Goal: Task Accomplishment & Management: Manage account settings

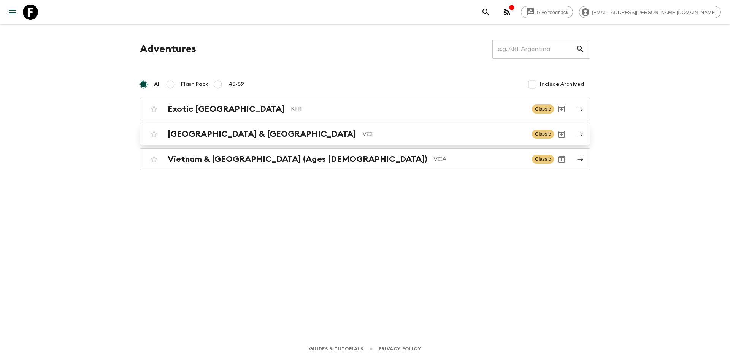
click at [232, 137] on h2 "[GEOGRAPHIC_DATA] & [GEOGRAPHIC_DATA]" at bounding box center [262, 134] width 189 height 10
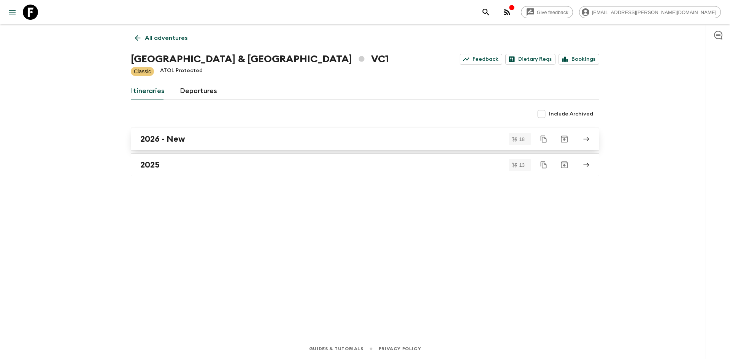
click at [189, 140] on div "2026 - New" at bounding box center [357, 139] width 435 height 10
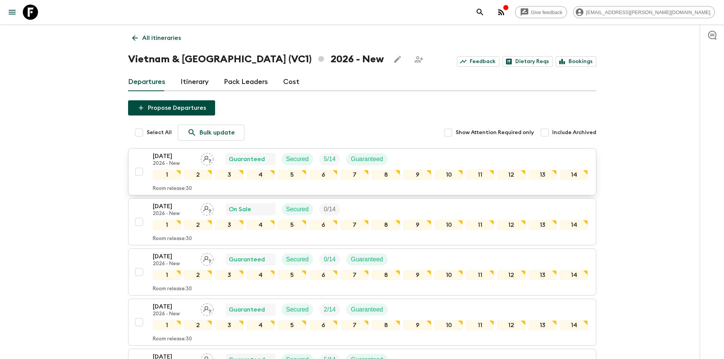
click at [461, 161] on div "[DATE] 2026 - New Guaranteed Secured 5 / 14 Guaranteed" at bounding box center [371, 159] width 436 height 15
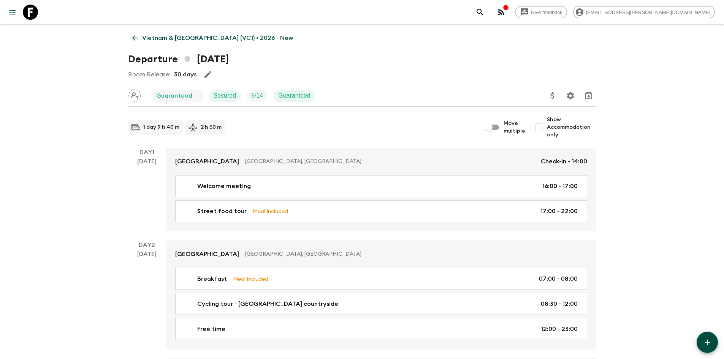
click at [133, 38] on icon at bounding box center [135, 38] width 6 height 6
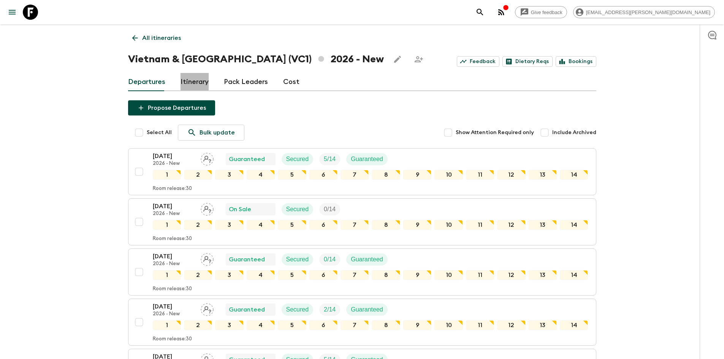
click at [196, 85] on link "Itinerary" at bounding box center [195, 82] width 28 height 18
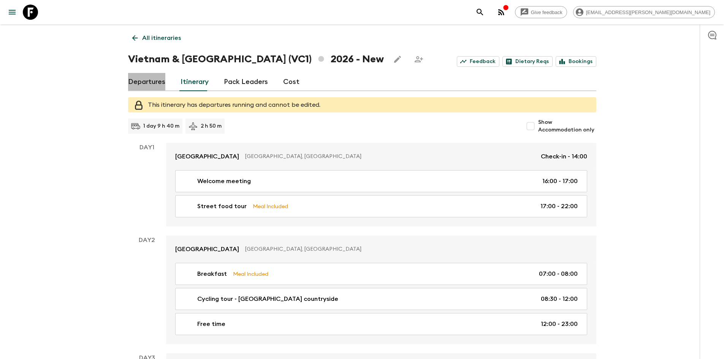
click at [156, 82] on link "Departures" at bounding box center [146, 82] width 37 height 18
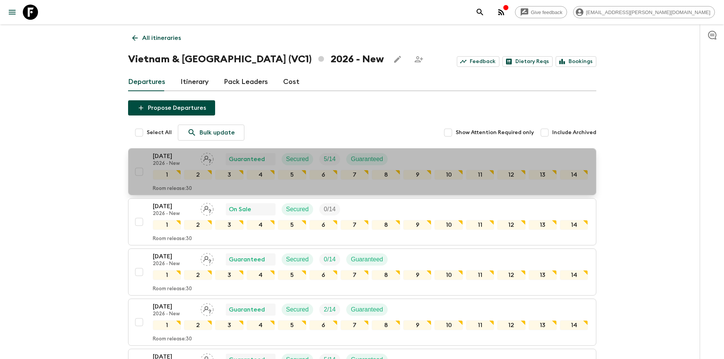
click at [482, 160] on div "[DATE] 2026 - New Guaranteed Secured 5 / 14 Guaranteed" at bounding box center [371, 159] width 436 height 15
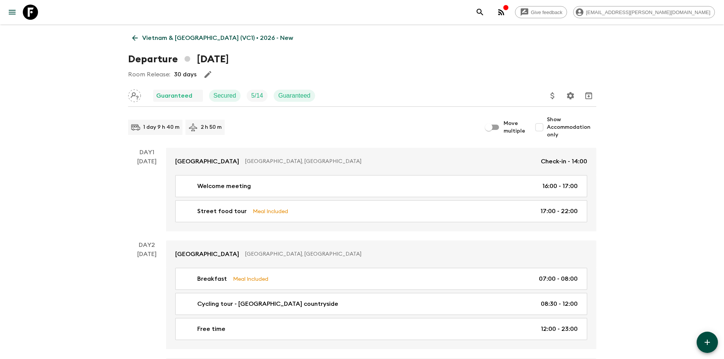
click at [558, 127] on span "Show Accommodation only" at bounding box center [571, 127] width 49 height 23
click at [547, 127] on input "Show Accommodation only" at bounding box center [539, 127] width 15 height 15
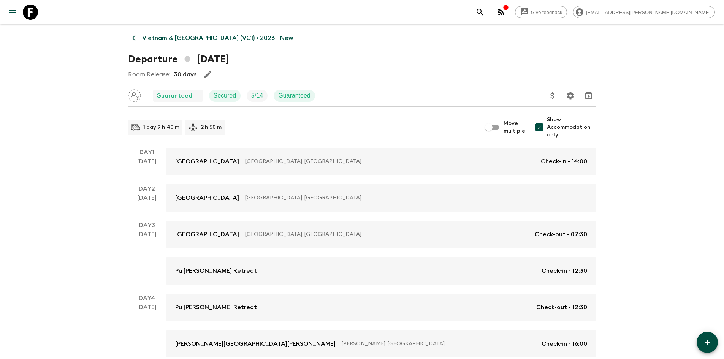
click at [558, 127] on span "Show Accommodation only" at bounding box center [571, 127] width 49 height 23
click at [547, 127] on input "Show Accommodation only" at bounding box center [539, 127] width 15 height 15
checkbox input "false"
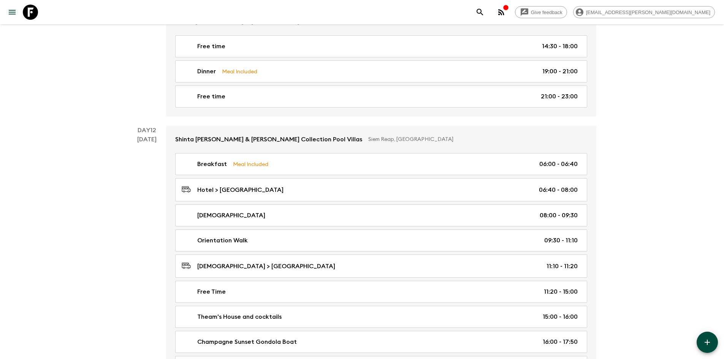
scroll to position [2584, 0]
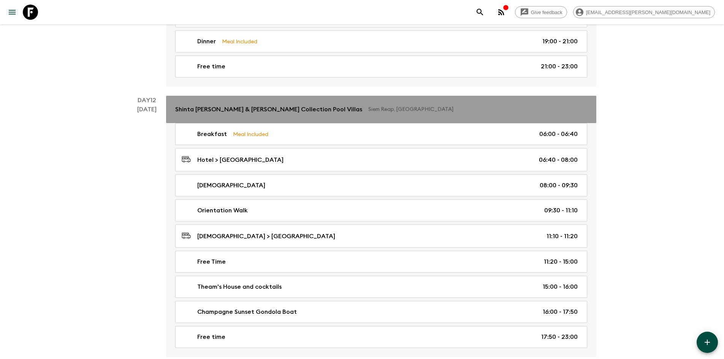
click at [412, 112] on p "Siem Reap, [GEOGRAPHIC_DATA]" at bounding box center [474, 110] width 213 height 8
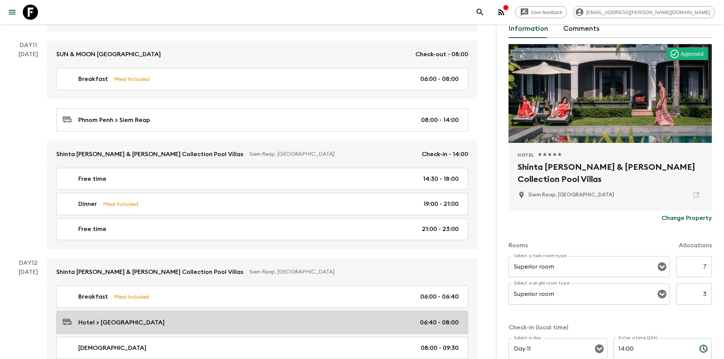
scroll to position [2394, 0]
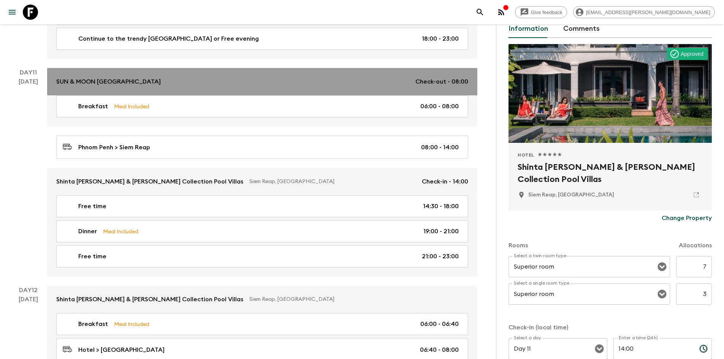
click at [215, 87] on link "SUN & MOON [GEOGRAPHIC_DATA] Check-out - 08:00" at bounding box center [262, 81] width 430 height 27
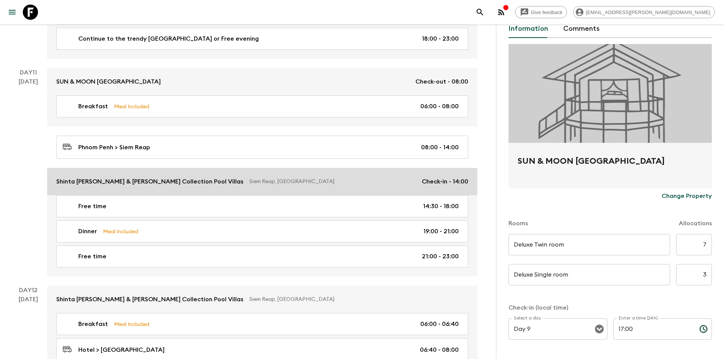
click at [278, 186] on div "Shinta [PERSON_NAME] & [PERSON_NAME] Collection Pool [GEOGRAPHIC_DATA], [GEOGRA…" at bounding box center [262, 181] width 412 height 9
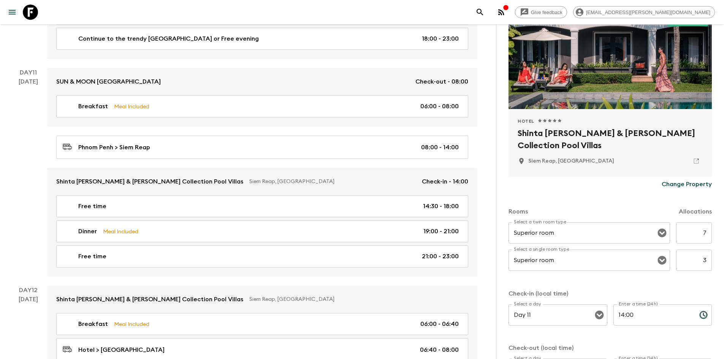
scroll to position [76, 0]
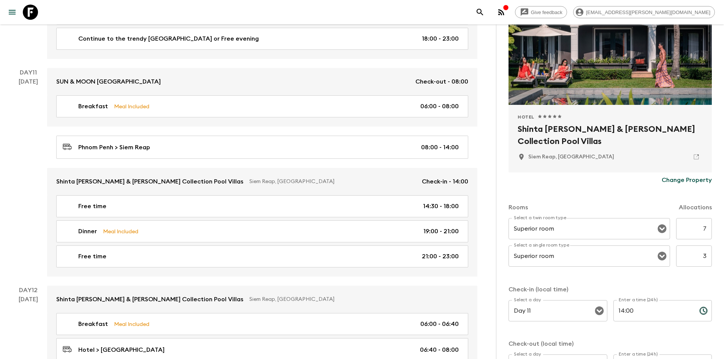
click at [680, 182] on p "Change Property" at bounding box center [687, 180] width 50 height 9
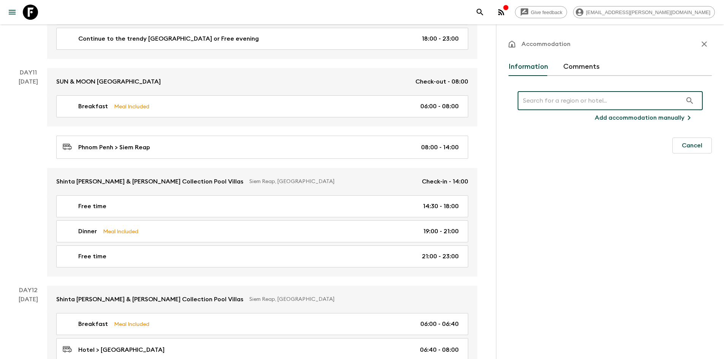
click at [554, 105] on input "text" at bounding box center [600, 100] width 165 height 21
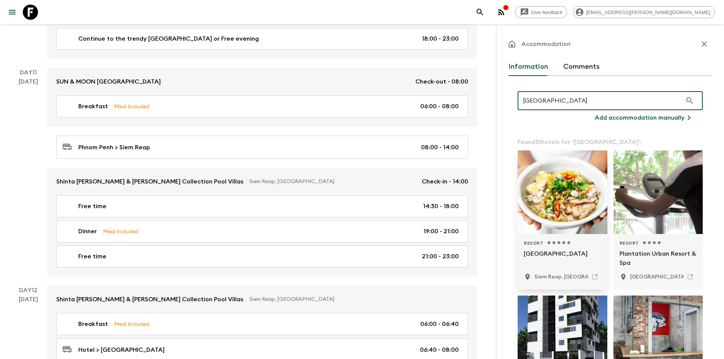
type input "[GEOGRAPHIC_DATA]"
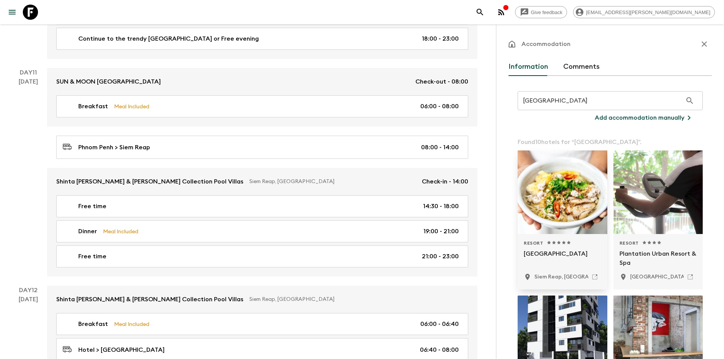
click at [574, 209] on div at bounding box center [563, 192] width 90 height 84
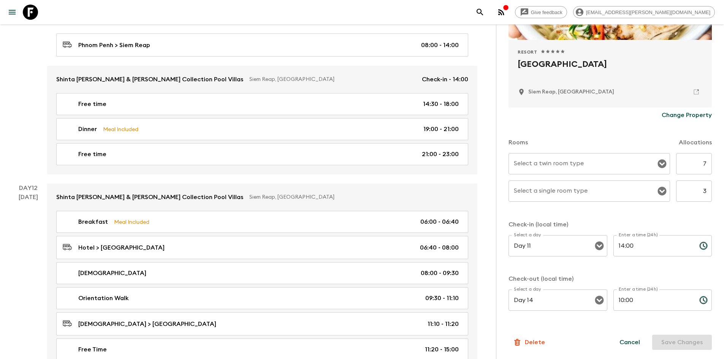
scroll to position [2508, 0]
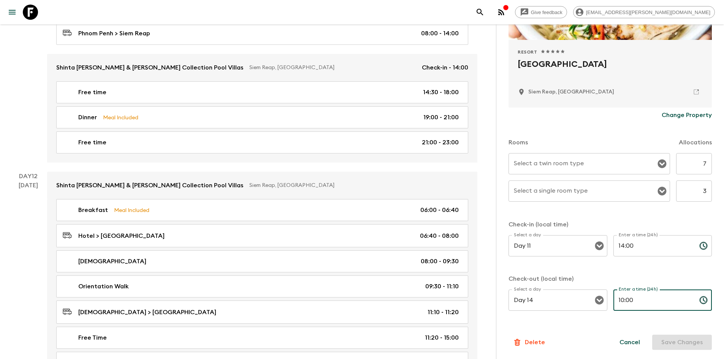
click at [621, 301] on input "10:00" at bounding box center [653, 300] width 80 height 21
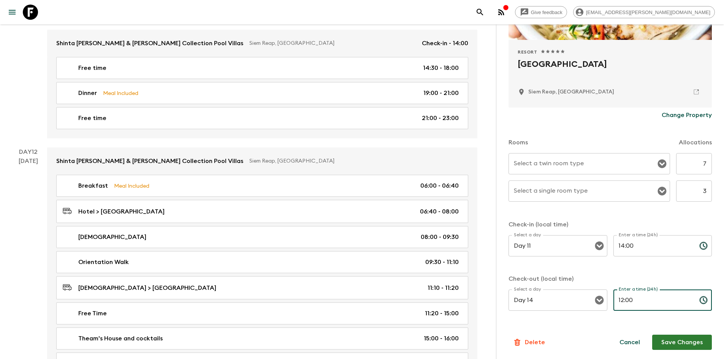
scroll to position [2546, 0]
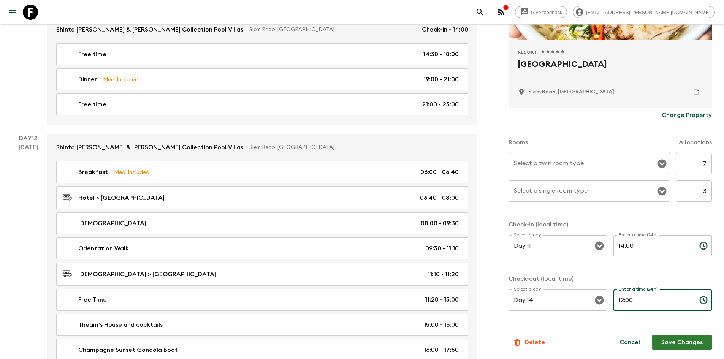
type input "12:00"
click at [678, 342] on button "Save Changes" at bounding box center [682, 342] width 60 height 15
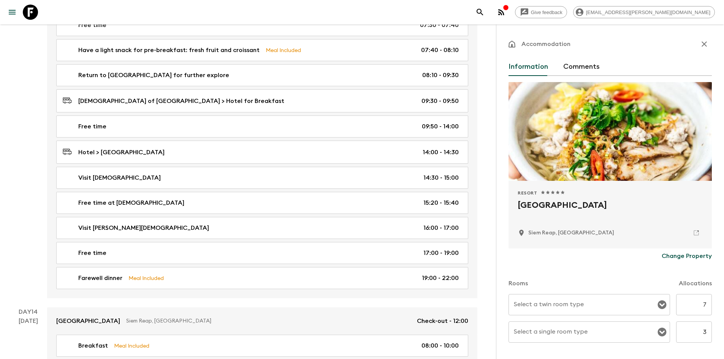
scroll to position [3089, 0]
